Goal: Information Seeking & Learning: Learn about a topic

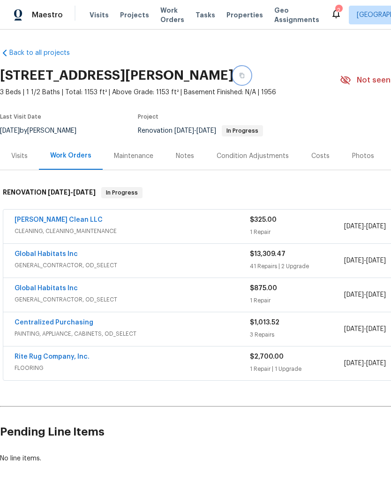
click at [251, 75] on button "button" at bounding box center [242, 75] width 17 height 17
click at [243, 13] on span "Properties" at bounding box center [245, 14] width 37 height 9
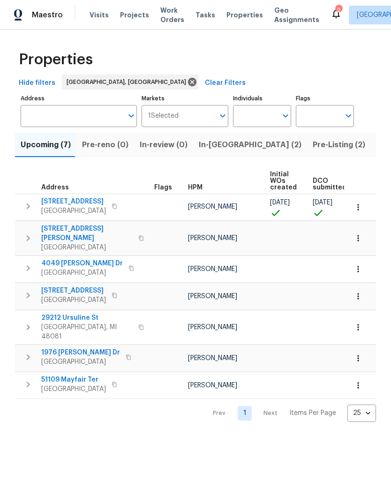
click at [313, 144] on span "Pre-Listing (2)" at bounding box center [339, 144] width 53 height 13
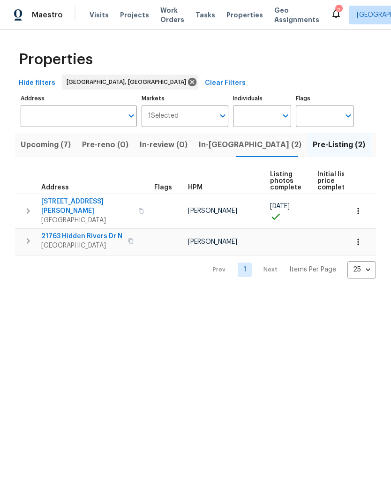
click at [73, 216] on span "[GEOGRAPHIC_DATA]" at bounding box center [86, 220] width 91 height 9
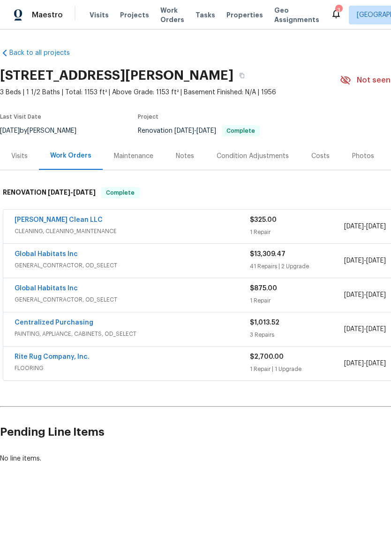
click at [361, 151] on div "Photos" at bounding box center [363, 156] width 45 height 28
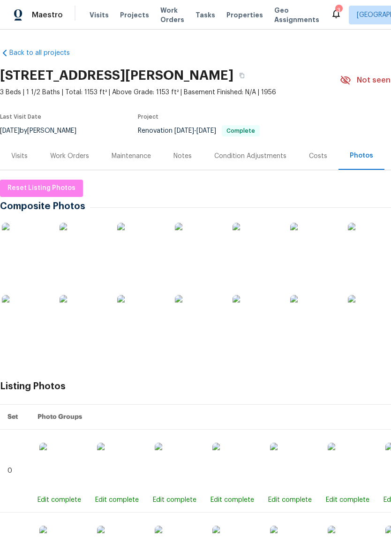
click at [31, 242] on img at bounding box center [25, 246] width 47 height 47
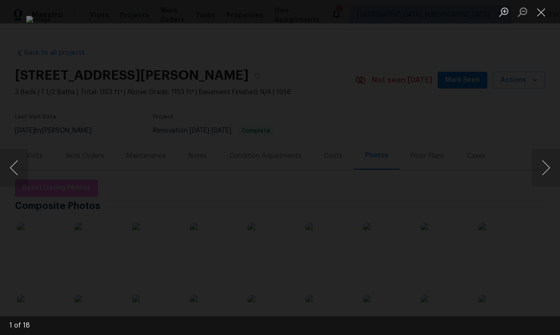
click at [391, 167] on button "Next image" at bounding box center [546, 168] width 28 height 38
click at [391, 164] on button "Next image" at bounding box center [546, 168] width 28 height 38
click at [391, 163] on button "Next image" at bounding box center [546, 168] width 28 height 38
click at [391, 167] on button "Next image" at bounding box center [546, 168] width 28 height 38
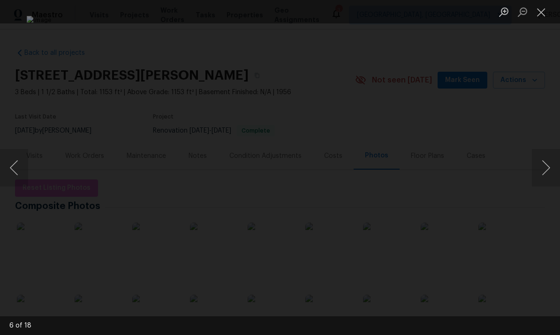
click at [391, 167] on button "Next image" at bounding box center [546, 168] width 28 height 38
click at [391, 183] on button "Next image" at bounding box center [546, 168] width 28 height 38
click at [391, 182] on button "Next image" at bounding box center [546, 168] width 28 height 38
click at [391, 184] on button "Next image" at bounding box center [546, 168] width 28 height 38
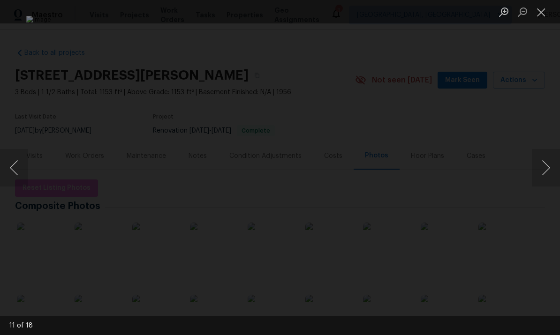
click at [391, 183] on button "Next image" at bounding box center [546, 168] width 28 height 38
click at [391, 275] on img "Lightbox" at bounding box center [280, 167] width 506 height 303
click at [391, 274] on img "Lightbox" at bounding box center [280, 167] width 506 height 303
click at [391, 277] on img "Lightbox" at bounding box center [90, 60] width 1017 height 609
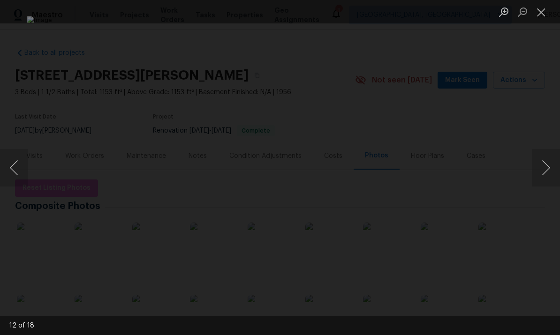
click at [391, 162] on button "Next image" at bounding box center [546, 168] width 28 height 38
click at [391, 176] on button "Next image" at bounding box center [546, 168] width 28 height 38
click at [391, 170] on button "Next image" at bounding box center [546, 168] width 28 height 38
click at [391, 175] on button "Next image" at bounding box center [546, 168] width 28 height 38
click at [391, 174] on button "Next image" at bounding box center [546, 168] width 28 height 38
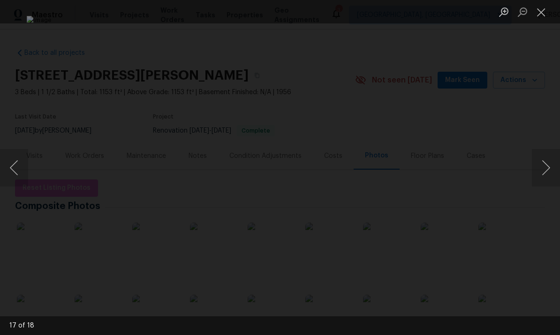
click at [391, 172] on button "Next image" at bounding box center [546, 168] width 28 height 38
click at [391, 169] on button "Next image" at bounding box center [546, 168] width 28 height 38
click at [391, 170] on button "Next image" at bounding box center [546, 168] width 28 height 38
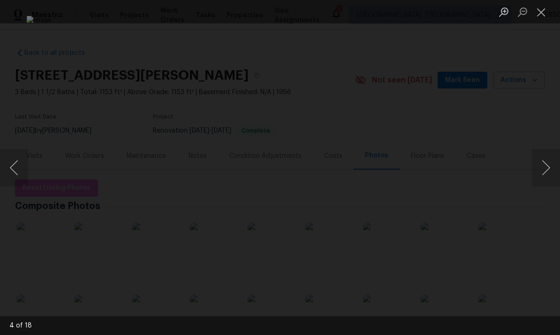
click at [391, 171] on button "Next image" at bounding box center [546, 168] width 28 height 38
click at [391, 170] on button "Next image" at bounding box center [546, 168] width 28 height 38
click at [391, 169] on button "Next image" at bounding box center [546, 168] width 28 height 38
click at [391, 170] on button "Next image" at bounding box center [546, 168] width 28 height 38
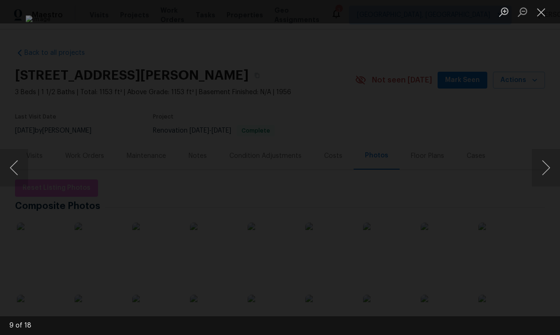
click at [391, 170] on button "Next image" at bounding box center [546, 168] width 28 height 38
click at [83, 172] on img "Lightbox" at bounding box center [280, 168] width 508 height 304
click at [71, 158] on img "Lightbox" at bounding box center [280, 168] width 508 height 304
click at [19, 168] on button "Previous image" at bounding box center [14, 168] width 28 height 38
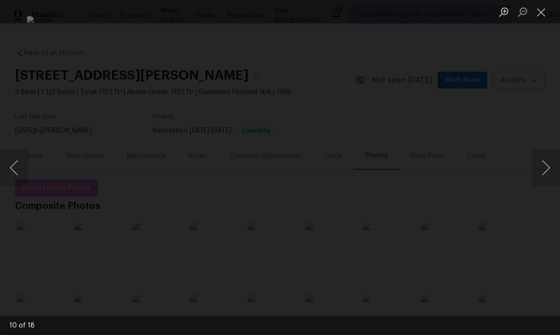
click at [15, 164] on button "Previous image" at bounding box center [14, 168] width 28 height 38
click at [20, 165] on button "Previous image" at bounding box center [14, 168] width 28 height 38
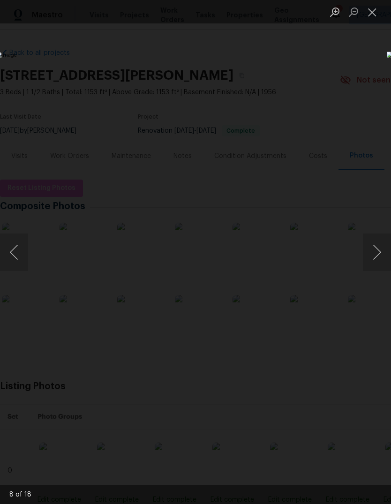
click at [374, 11] on button "Close lightbox" at bounding box center [372, 12] width 19 height 16
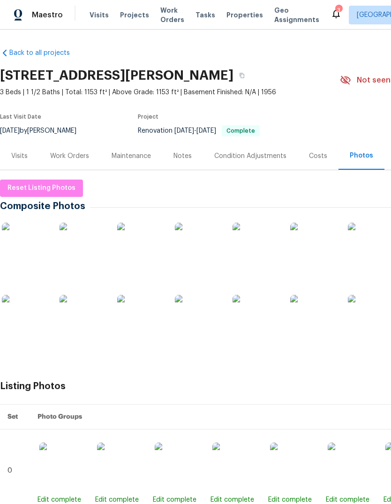
click at [241, 4] on div "Maestro Visits Projects Work Orders Tasks Properties Geo Assignments 3 Detroit,…" at bounding box center [195, 15] width 391 height 30
click at [235, 10] on span "Properties" at bounding box center [245, 14] width 37 height 9
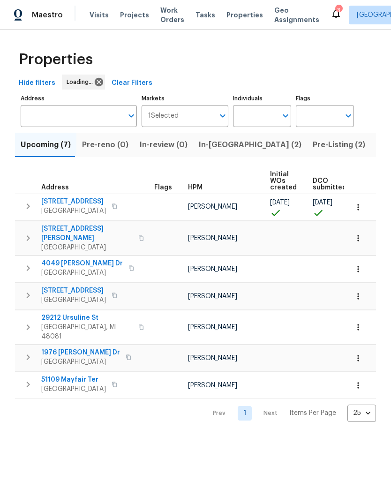
click at [307, 138] on button "Pre-Listing (2)" at bounding box center [339, 145] width 64 height 24
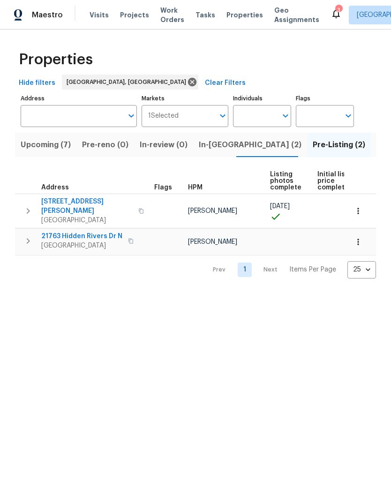
click at [70, 232] on span "21763 Hidden Rivers Dr N" at bounding box center [81, 236] width 81 height 9
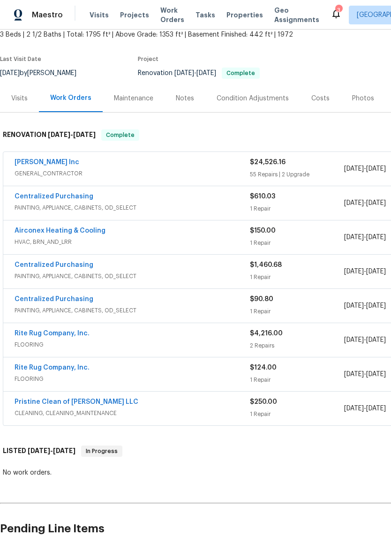
scroll to position [55, 1]
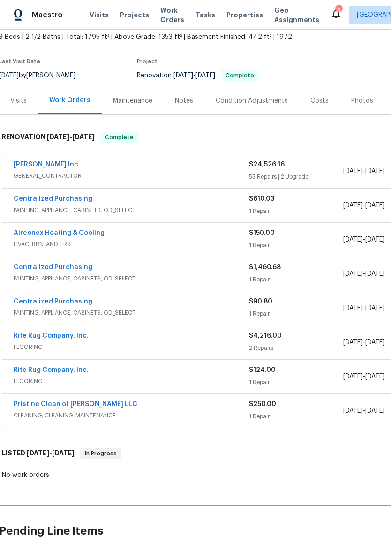
click at [365, 98] on div "Photos" at bounding box center [362, 100] width 22 height 9
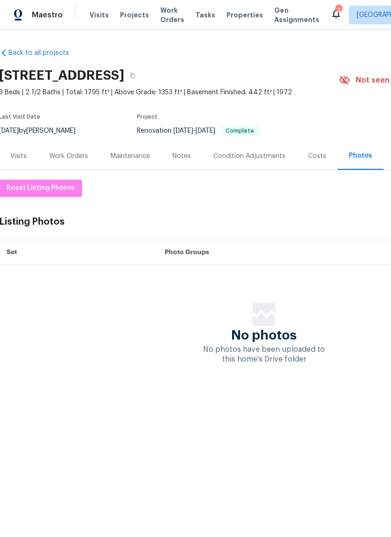
click at [61, 151] on div "Work Orders" at bounding box center [68, 156] width 61 height 28
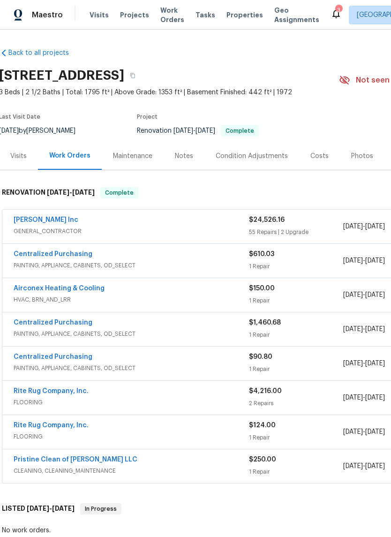
click at [39, 222] on link "Michael Radney Inc" at bounding box center [46, 220] width 65 height 7
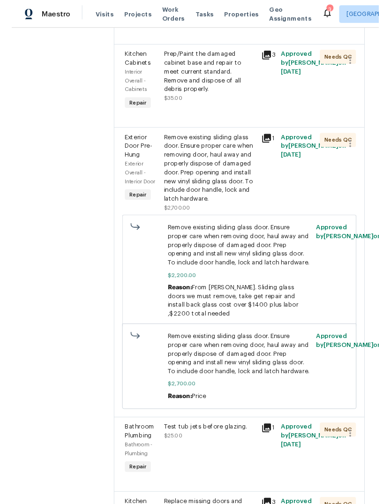
scroll to position [3684, 0]
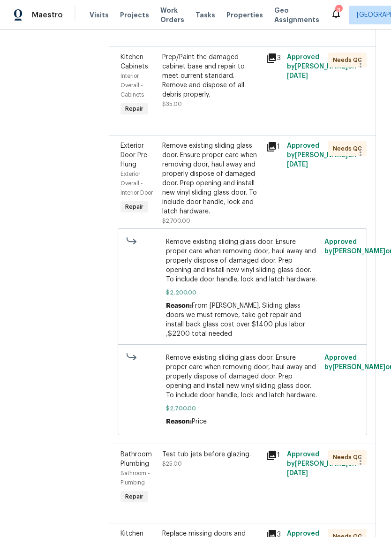
click at [275, 145] on icon at bounding box center [271, 146] width 11 height 11
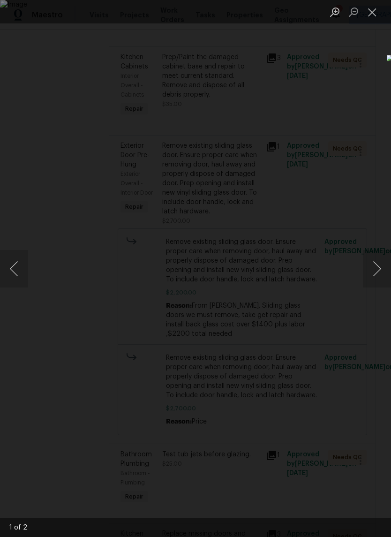
click at [376, 265] on button "Next image" at bounding box center [377, 269] width 28 height 38
click at [387, 271] on button "Next image" at bounding box center [377, 269] width 28 height 38
click at [377, 273] on button "Next image" at bounding box center [377, 269] width 28 height 38
click at [374, 9] on button "Close lightbox" at bounding box center [372, 12] width 19 height 16
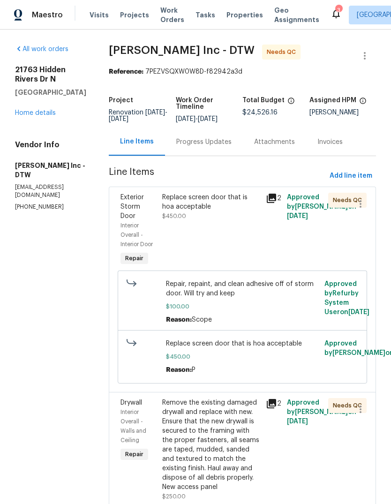
scroll to position [0, 0]
click at [54, 109] on div "21763 Hidden Rivers Dr N Southfield, MI 48075 Home details" at bounding box center [50, 91] width 71 height 53
click at [46, 115] on link "Home details" at bounding box center [35, 113] width 41 height 7
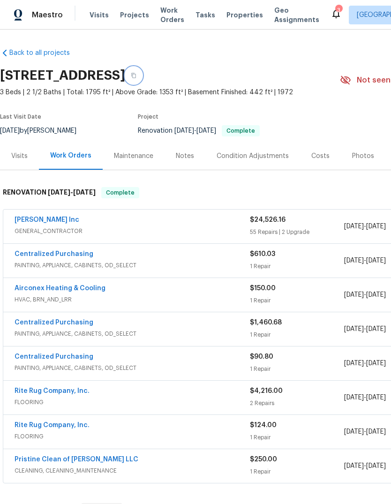
click at [142, 79] on button "button" at bounding box center [133, 75] width 17 height 17
click at [65, 217] on link "Michael Radney Inc" at bounding box center [47, 220] width 65 height 7
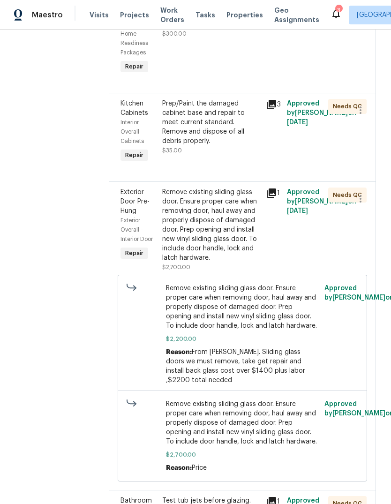
scroll to position [3634, 0]
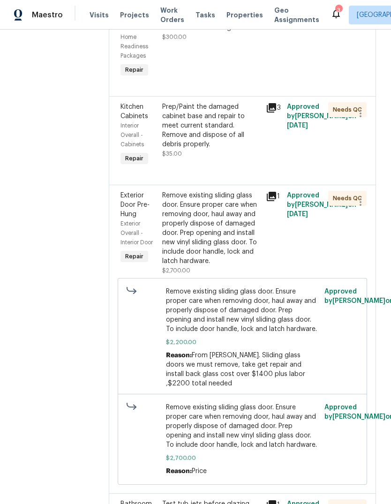
click at [276, 194] on icon at bounding box center [271, 196] width 11 height 11
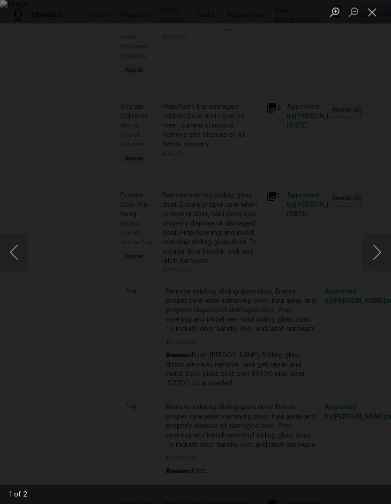
click at [342, 131] on div "Lightbox" at bounding box center [195, 252] width 391 height 504
